Goal: Navigation & Orientation: Find specific page/section

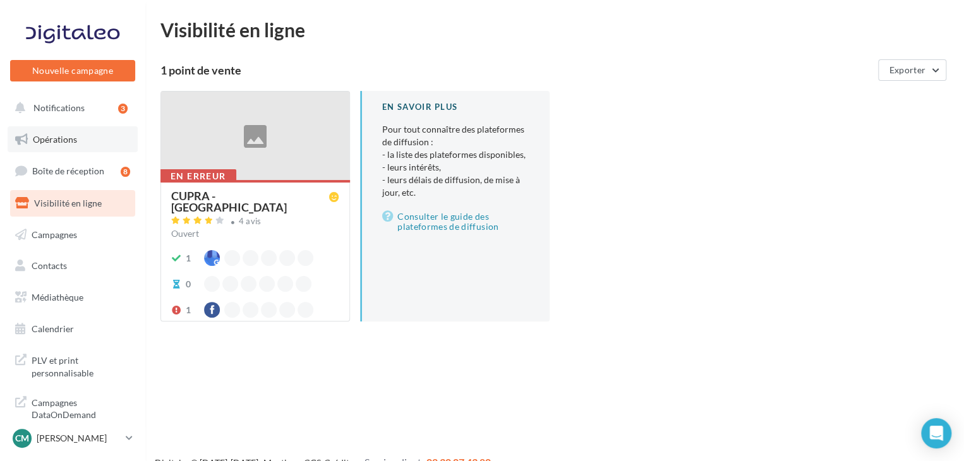
click at [77, 147] on link "Opérations" at bounding box center [73, 139] width 130 height 27
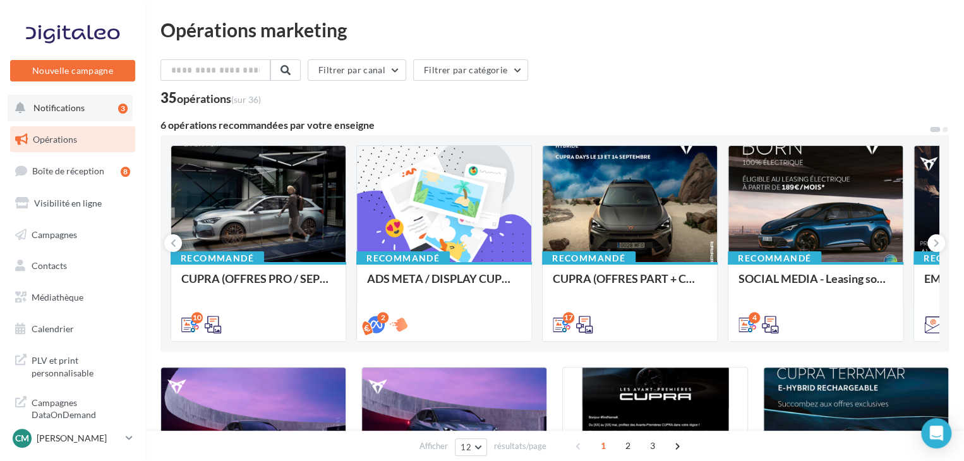
click at [83, 105] on button "Notifications 3" at bounding box center [70, 108] width 125 height 27
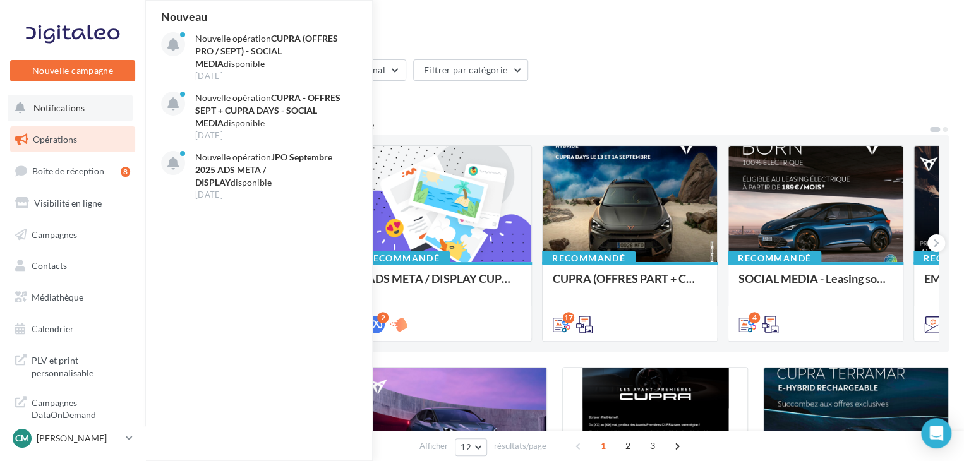
click at [83, 105] on button "Notifications Nouveau Nouvelle opération CUPRA (OFFRES PRO / SEPT) - SOCIAL MED…" at bounding box center [70, 108] width 125 height 27
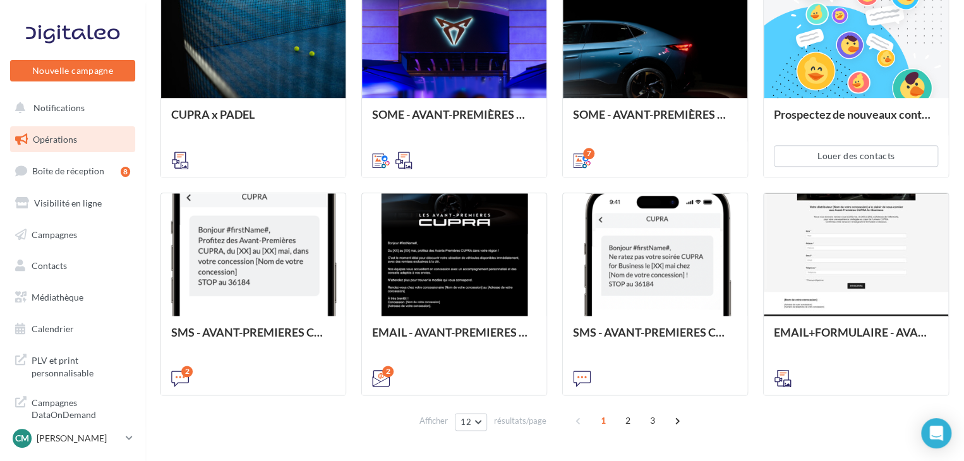
scroll to position [649, 0]
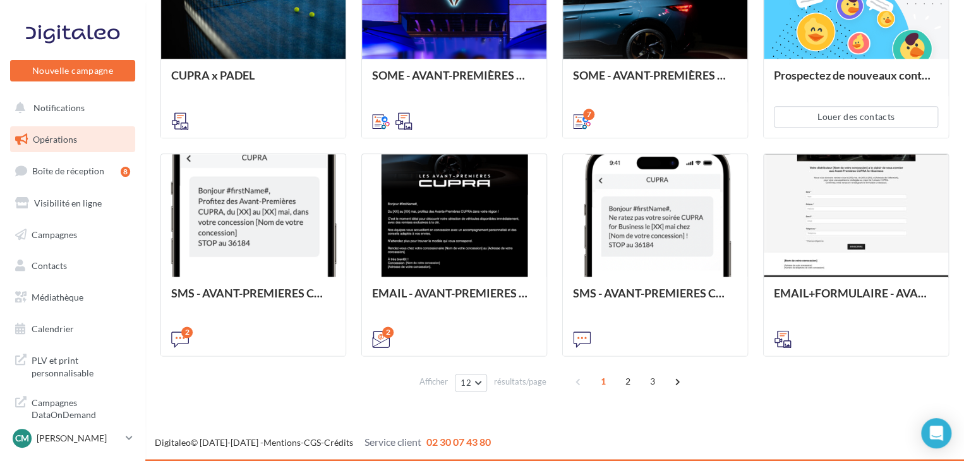
click at [349, 185] on div "EMAIL - CUPRA DAYS (JPO) Fleet Générique Cette opération contient 1 email par m…" at bounding box center [554, 37] width 788 height 639
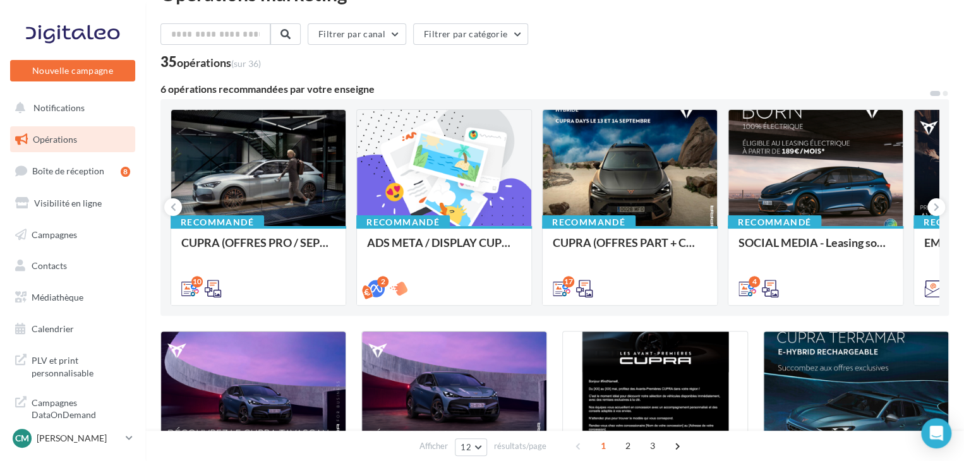
scroll to position [0, 0]
